Goal: Information Seeking & Learning: Learn about a topic

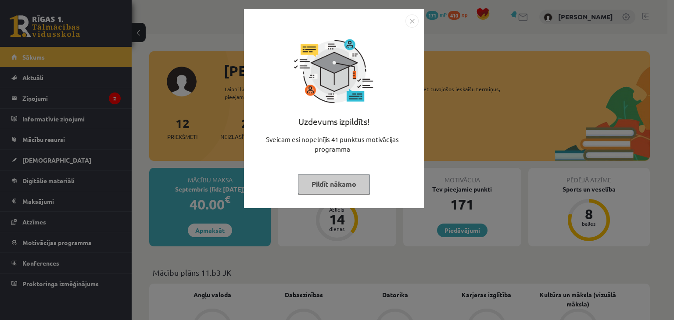
click at [334, 183] on button "Pildīt nākamo" at bounding box center [334, 184] width 72 height 20
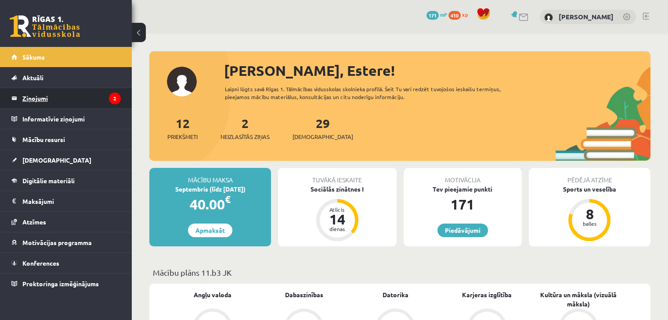
click at [21, 96] on link "Ziņojumi 2" at bounding box center [65, 98] width 109 height 20
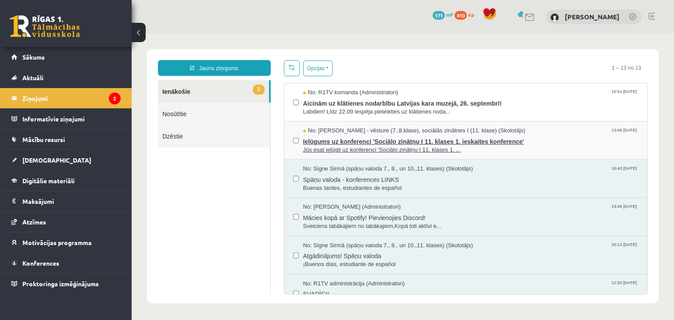
click at [406, 140] on span "Ielūgums uz konferenci 'Sociālo zinātņu I 11. klases 1. ieskaites konference'" at bounding box center [471, 140] width 336 height 11
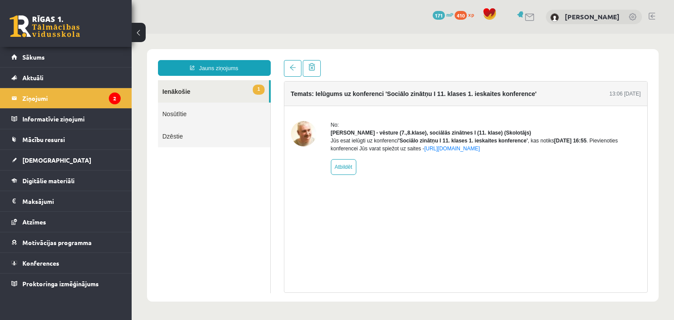
click at [189, 94] on link "1 Ienākošie" at bounding box center [213, 91] width 111 height 22
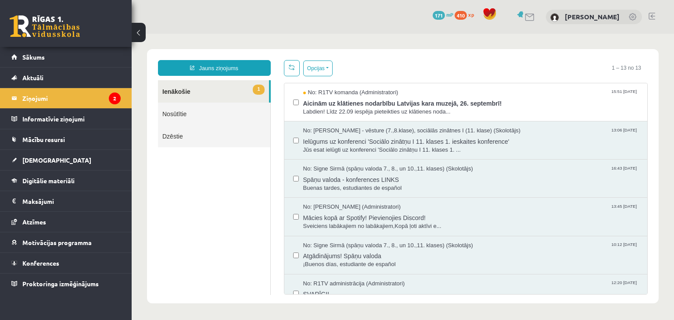
click at [245, 86] on link "1 Ienākošie" at bounding box center [213, 91] width 111 height 22
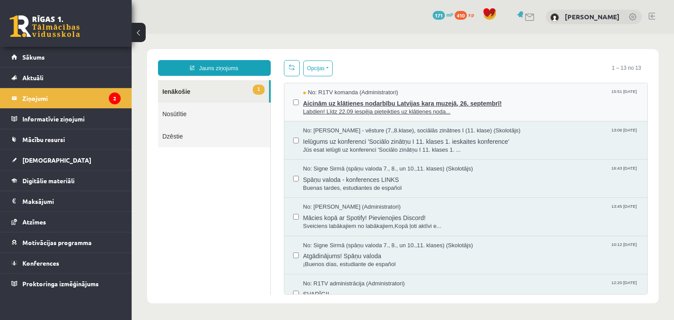
click at [388, 99] on span "Aicinām uz klātienes nodarbību Latvijas kara muzejā, 26. septembrī!" at bounding box center [471, 102] width 336 height 11
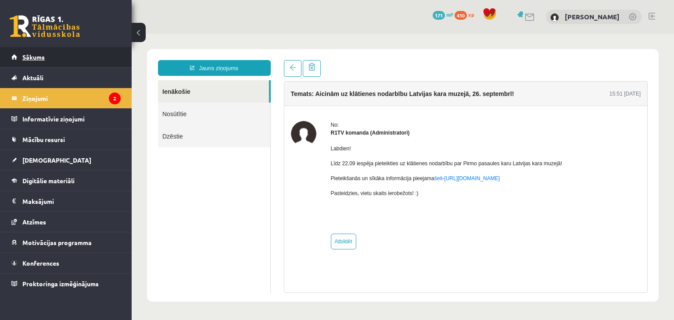
click at [44, 64] on link "Sākums" at bounding box center [65, 57] width 109 height 20
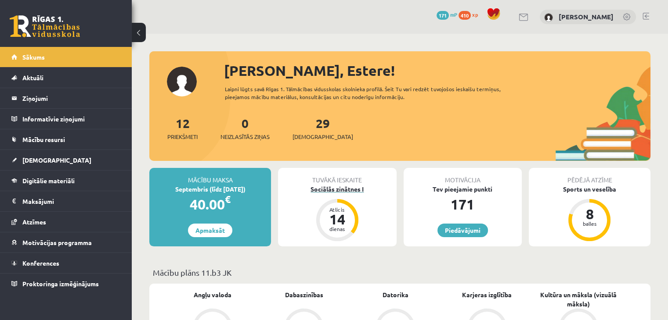
click at [335, 188] on div "Sociālās zinātnes I" at bounding box center [337, 189] width 118 height 9
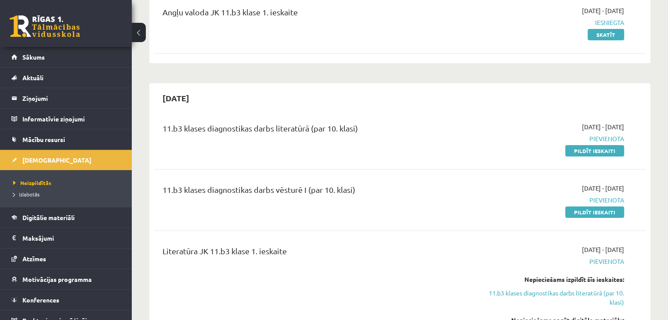
scroll to position [130, 0]
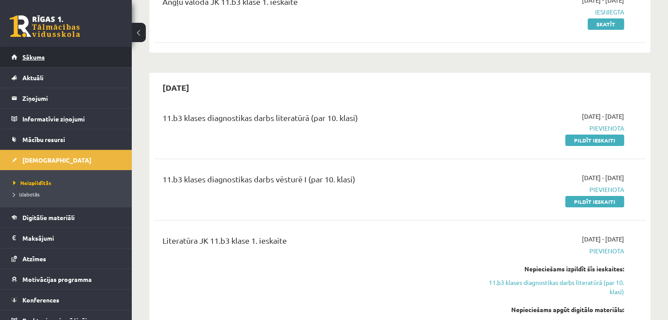
click at [34, 60] on span "Sākums" at bounding box center [33, 57] width 22 height 8
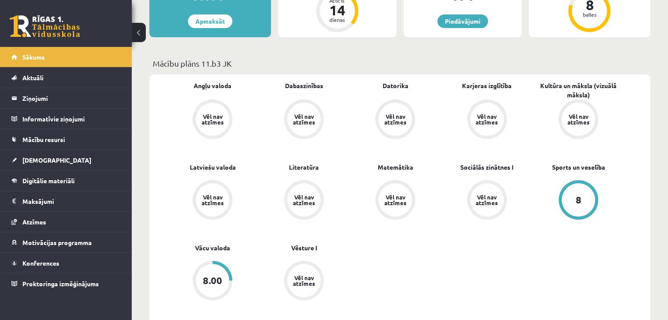
scroll to position [207, 0]
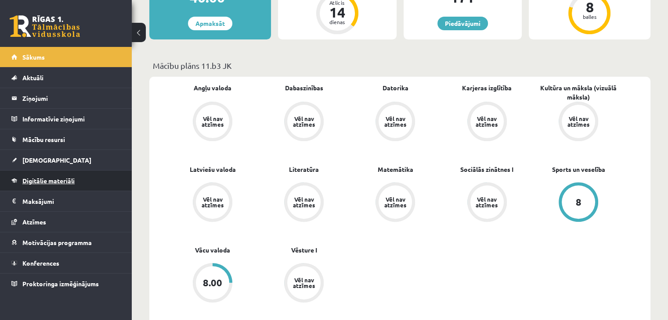
click at [55, 183] on span "Digitālie materiāli" at bounding box center [48, 181] width 52 height 8
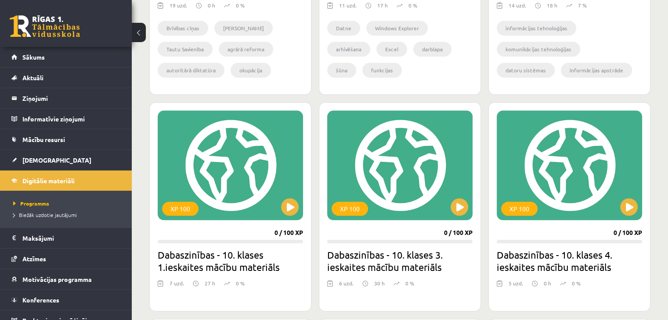
scroll to position [992, 0]
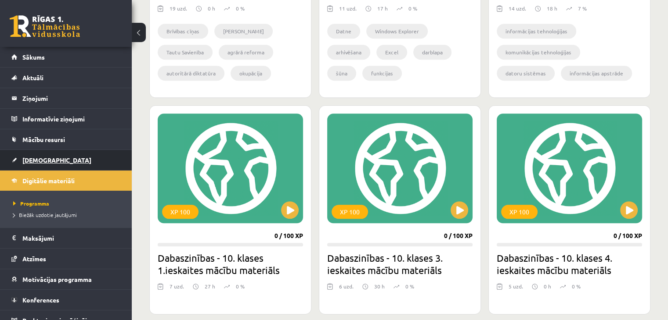
click at [39, 162] on span "[DEMOGRAPHIC_DATA]" at bounding box center [56, 160] width 69 height 8
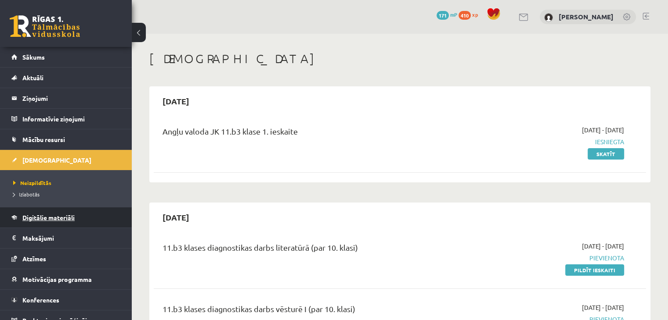
click at [44, 216] on span "Digitālie materiāli" at bounding box center [48, 218] width 52 height 8
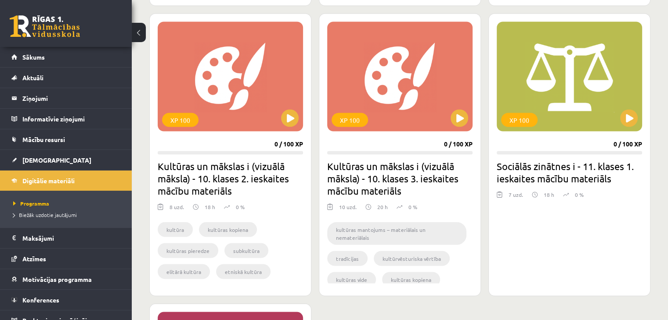
scroll to position [1577, 0]
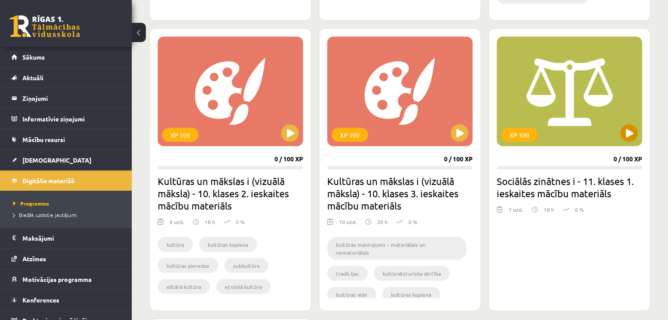
click at [574, 100] on div "XP 100" at bounding box center [568, 91] width 145 height 110
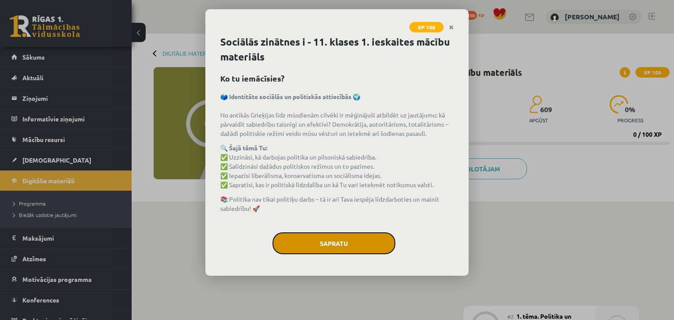
click at [316, 243] on button "Sapratu" at bounding box center [334, 244] width 123 height 22
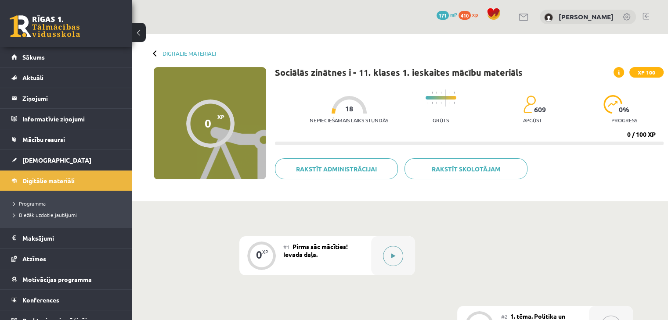
click at [399, 254] on button at bounding box center [393, 256] width 20 height 20
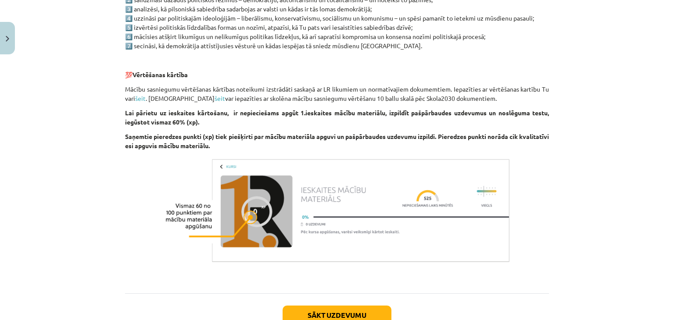
scroll to position [560, 0]
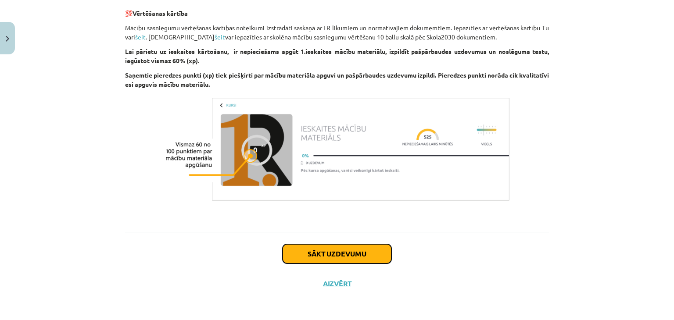
click at [334, 256] on button "Sākt uzdevumu" at bounding box center [337, 253] width 109 height 19
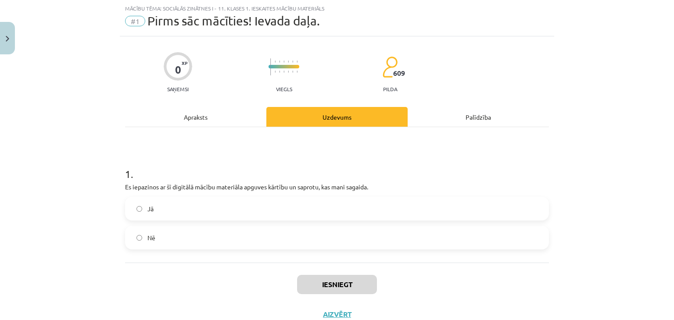
click at [281, 216] on label "Jā" at bounding box center [337, 209] width 422 height 22
click at [338, 287] on button "Iesniegt" at bounding box center [337, 284] width 80 height 19
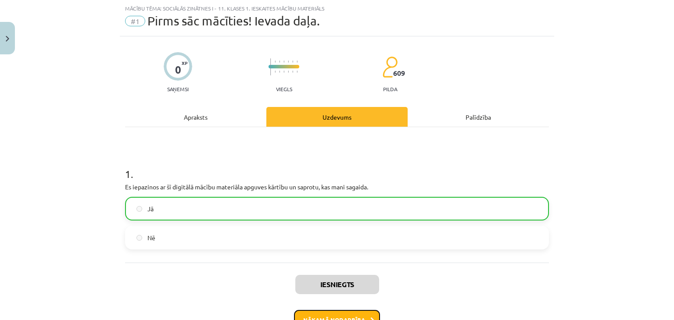
click at [347, 315] on button "Nākamā nodarbība" at bounding box center [337, 320] width 86 height 20
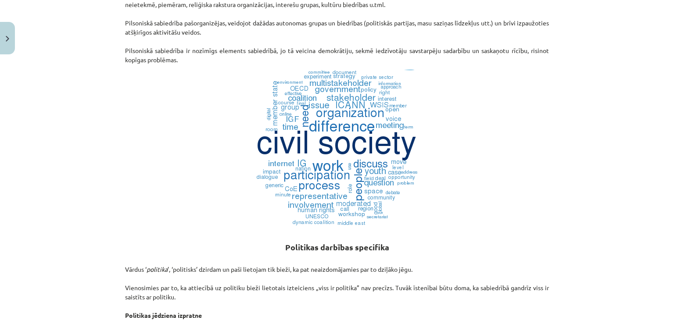
scroll to position [0, 0]
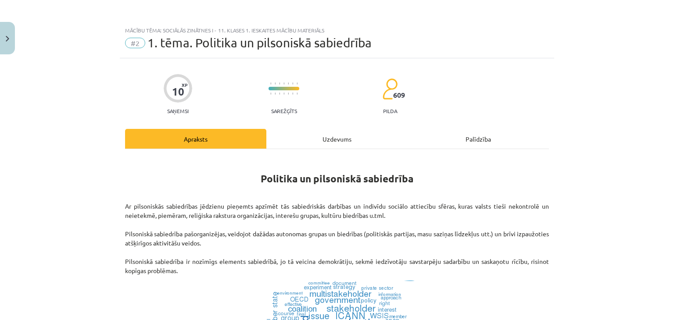
click at [326, 141] on div "Uzdevums" at bounding box center [336, 139] width 141 height 20
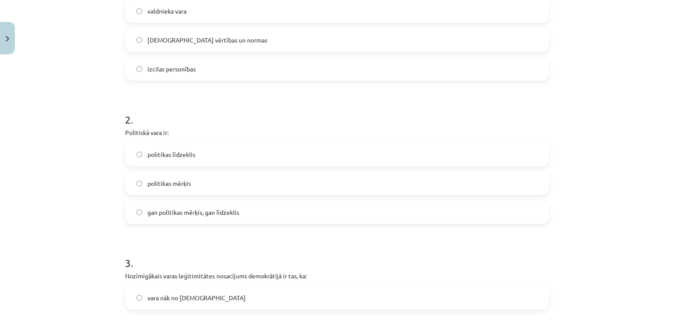
scroll to position [39, 0]
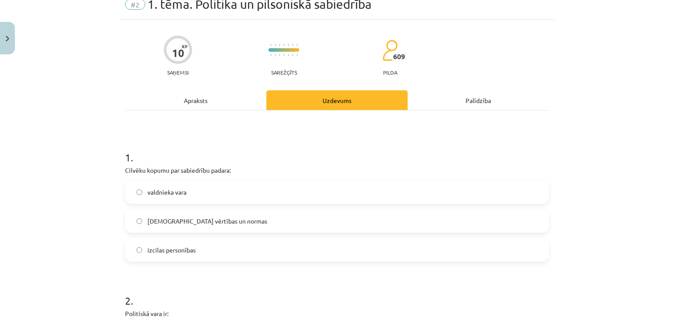
click at [193, 98] on div "Apraksts" at bounding box center [195, 100] width 141 height 20
